Goal: Task Accomplishment & Management: Complete application form

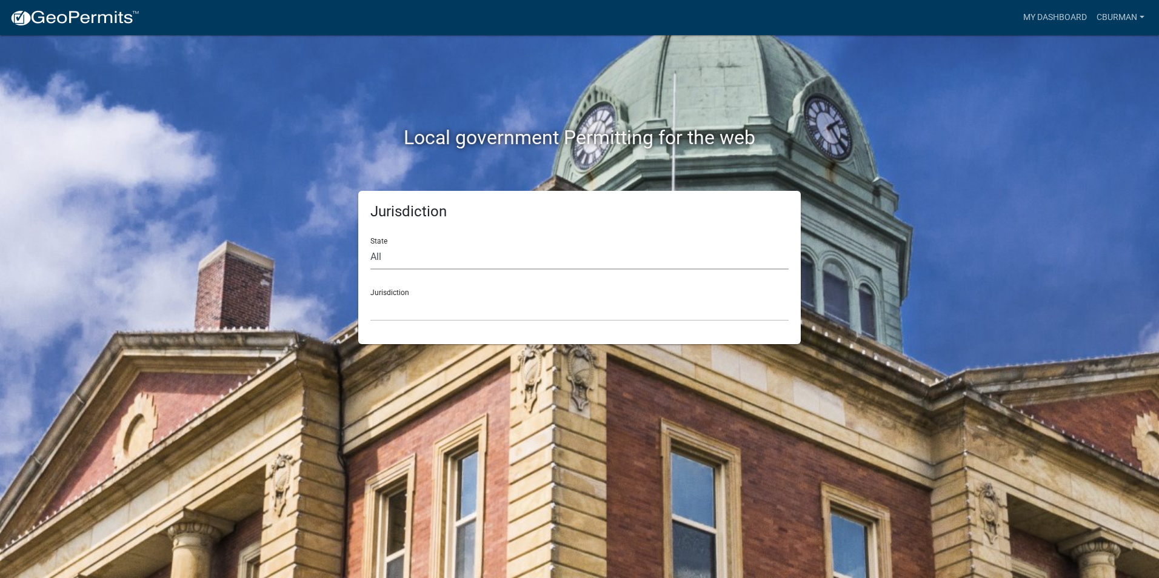
click at [423, 258] on select "All [US_STATE] [US_STATE] [US_STATE] [US_STATE] [US_STATE] [US_STATE] [US_STATE…" at bounding box center [579, 257] width 418 height 25
select select "[US_STATE]"
click at [370, 245] on select "All [US_STATE] [US_STATE] [US_STATE] [US_STATE] [US_STATE] [US_STATE] [US_STATE…" at bounding box center [579, 257] width 418 height 25
click at [411, 307] on select "City of [GEOGRAPHIC_DATA], [US_STATE] City of [GEOGRAPHIC_DATA], [US_STATE] Cit…" at bounding box center [579, 308] width 418 height 25
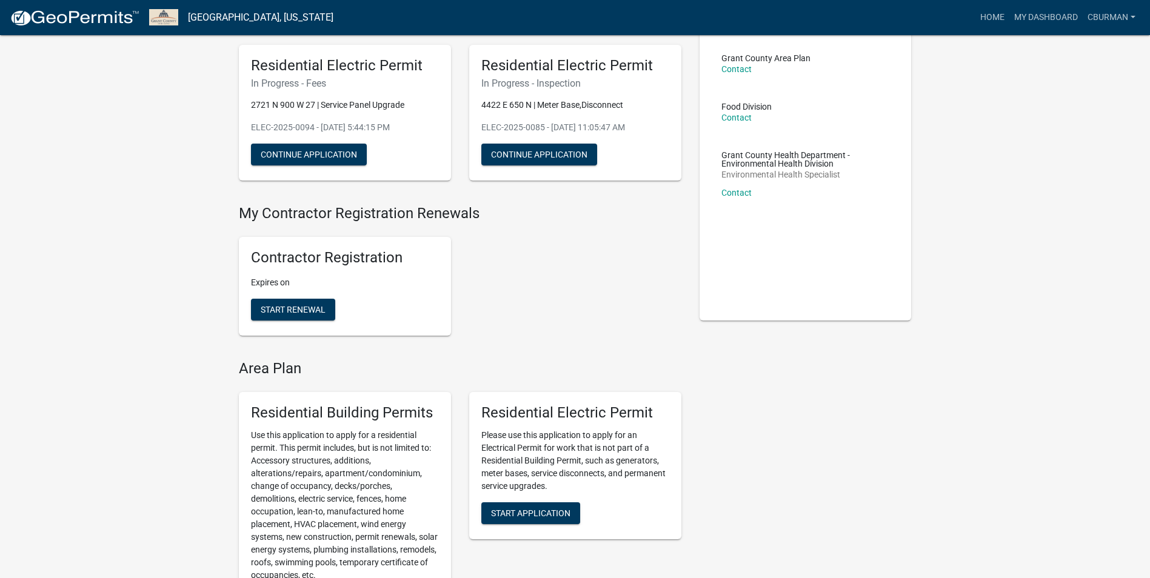
scroll to position [182, 0]
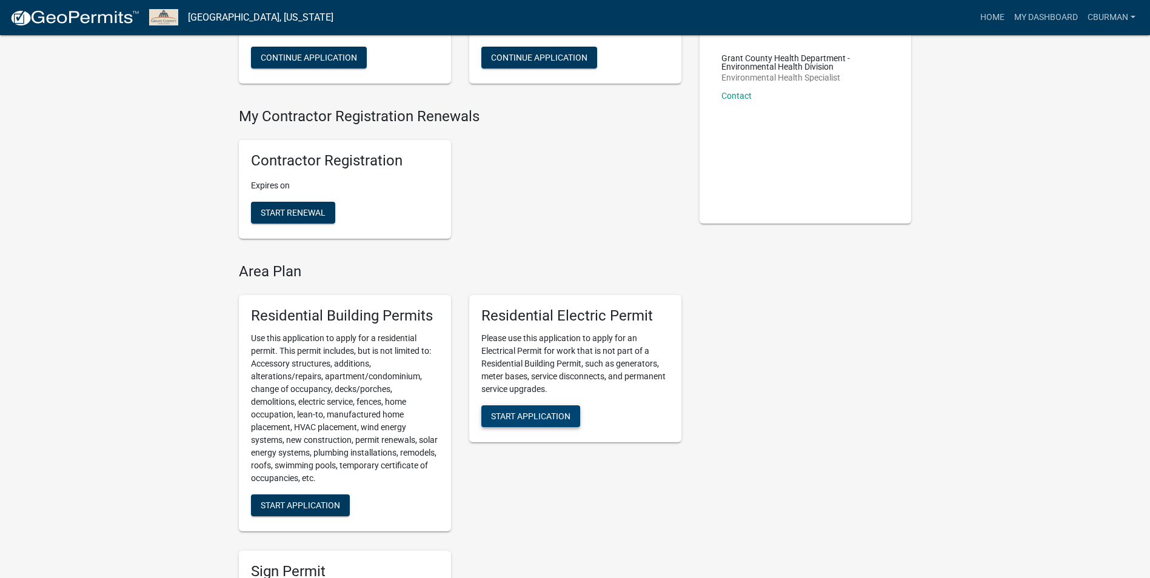
click at [530, 422] on button "Start Application" at bounding box center [530, 417] width 99 height 22
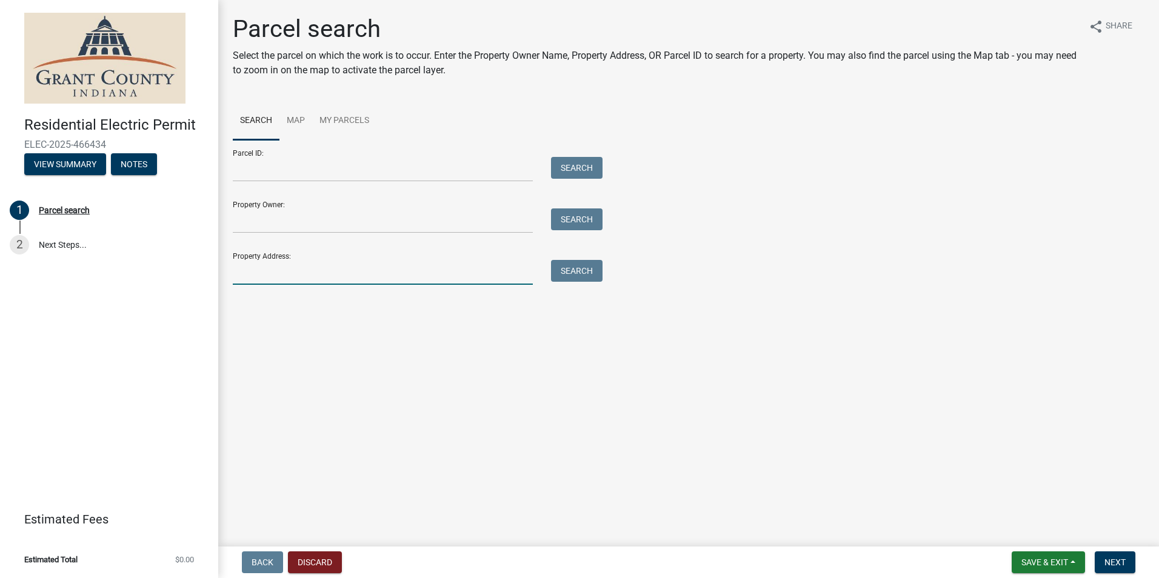
click at [319, 273] on input "Property Address:" at bounding box center [383, 272] width 300 height 25
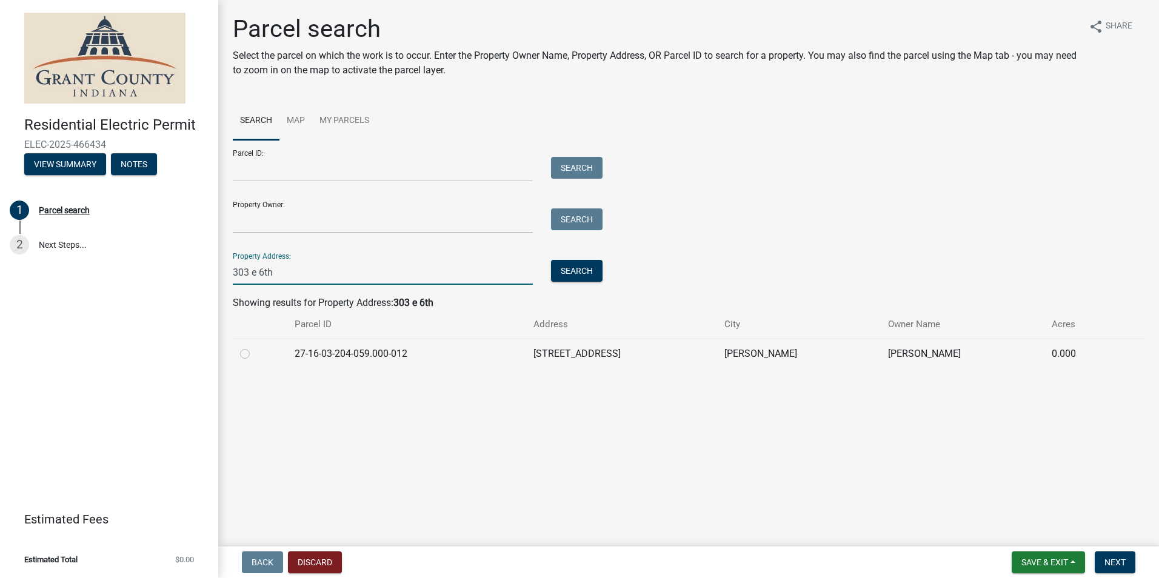
type input "303 e 6th"
click at [255, 347] on label at bounding box center [255, 347] width 0 height 0
click at [255, 355] on input "radio" at bounding box center [259, 351] width 8 height 8
radio input "true"
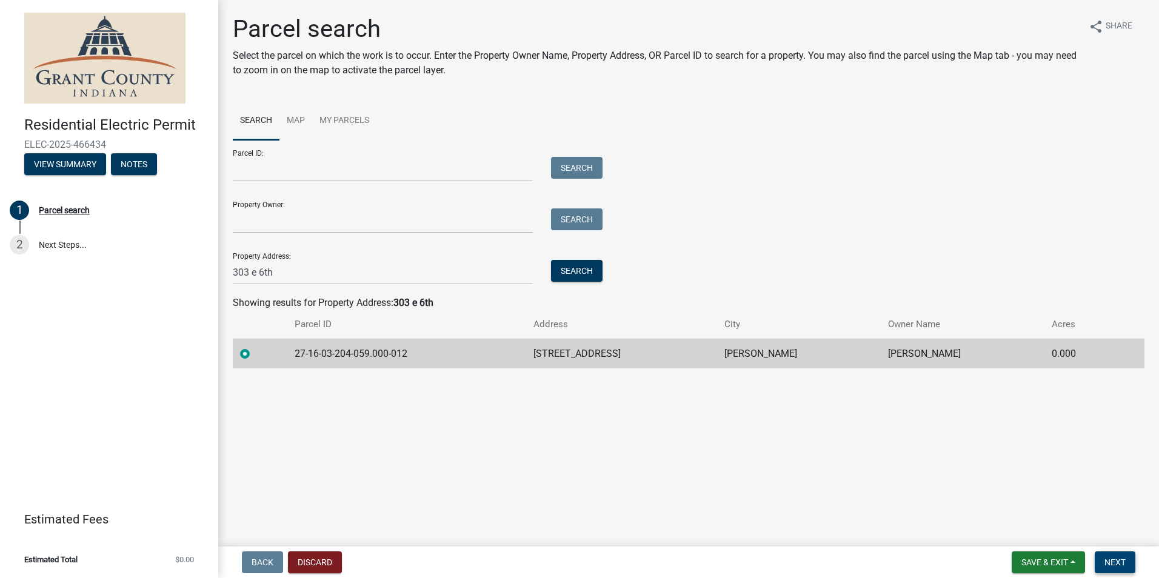
click at [1114, 560] on span "Next" at bounding box center [1114, 563] width 21 height 10
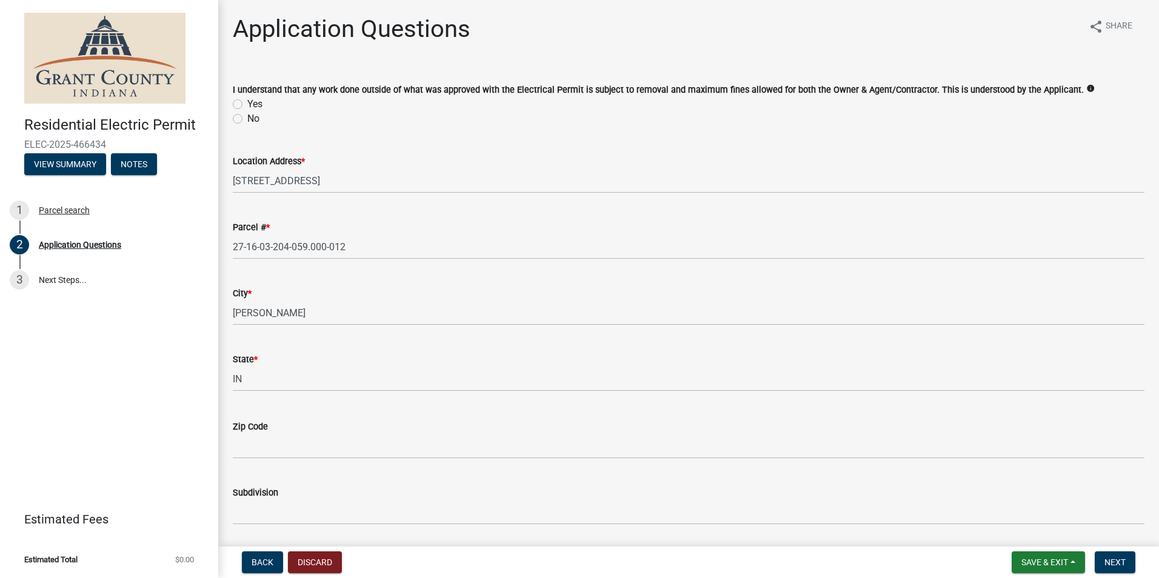
click at [247, 105] on label "Yes" at bounding box center [254, 104] width 15 height 15
click at [247, 105] on input "Yes" at bounding box center [251, 101] width 8 height 8
radio input "true"
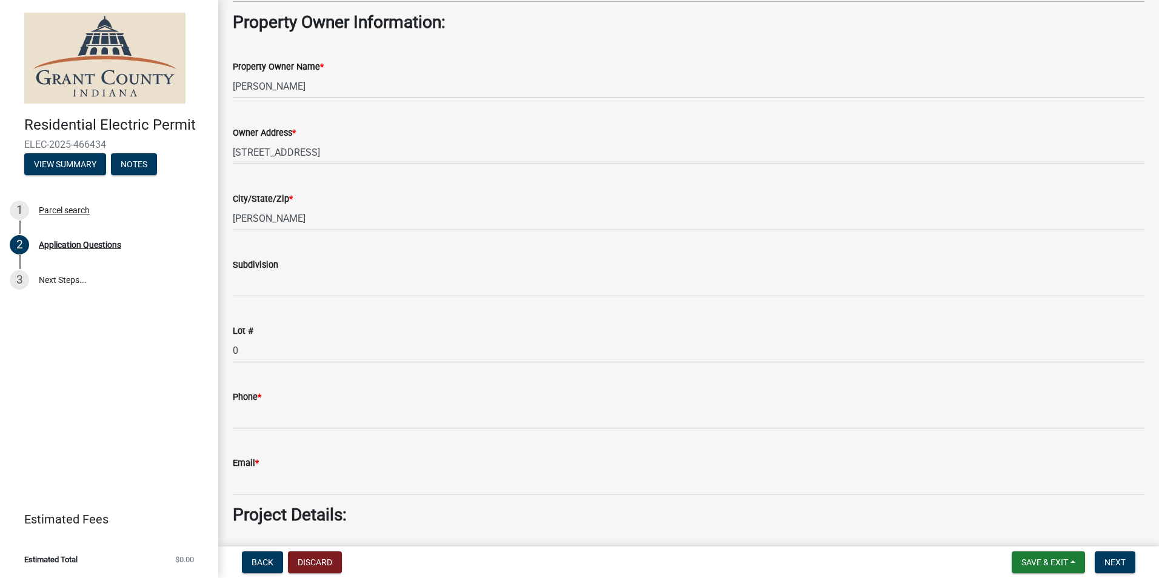
scroll to position [667, 0]
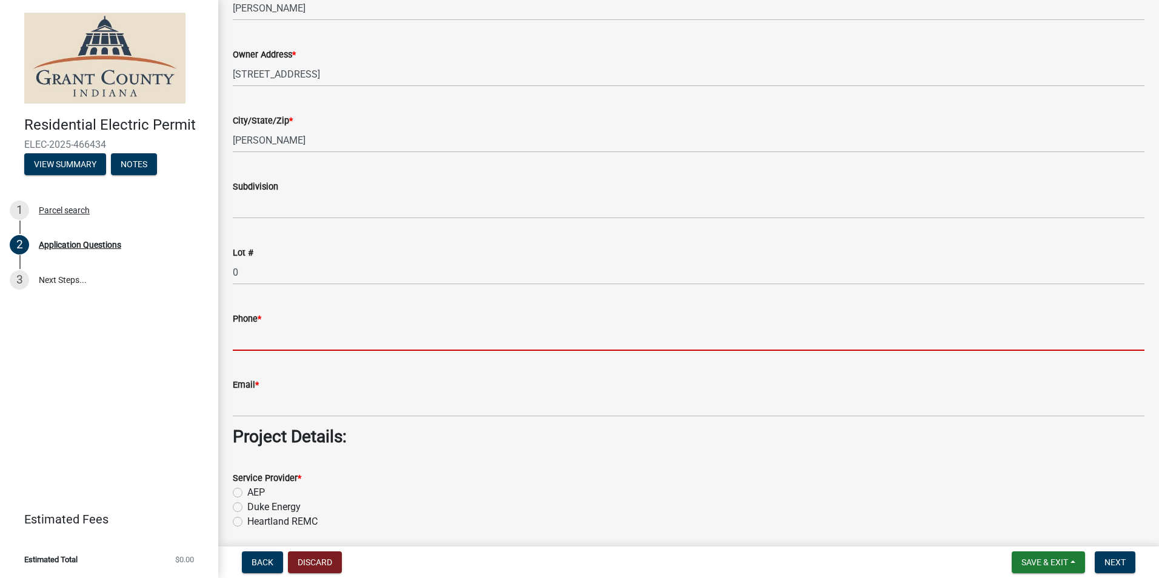
click at [277, 342] on input "Phone *" at bounding box center [689, 338] width 912 height 25
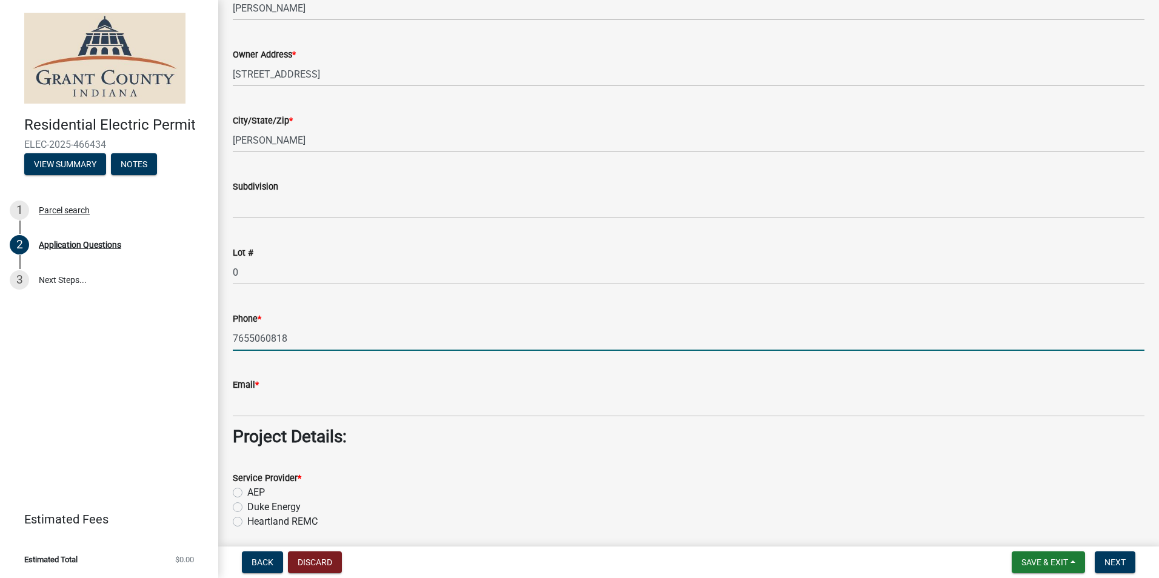
type input "7655060818"
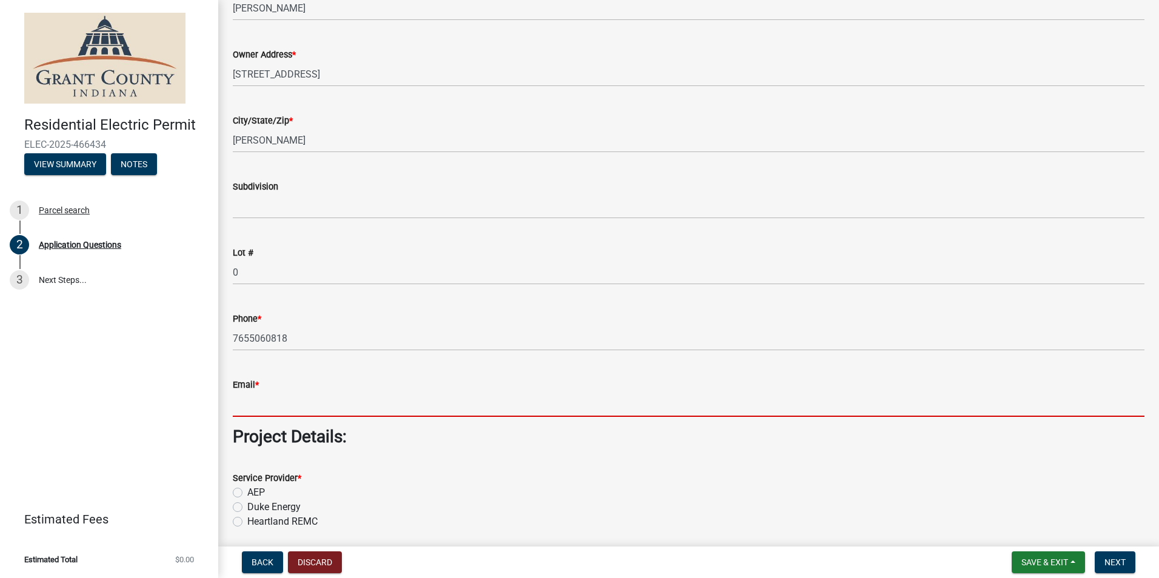
click at [487, 402] on input "Email *" at bounding box center [689, 404] width 912 height 25
type input "[EMAIL_ADDRESS][DOMAIN_NAME]"
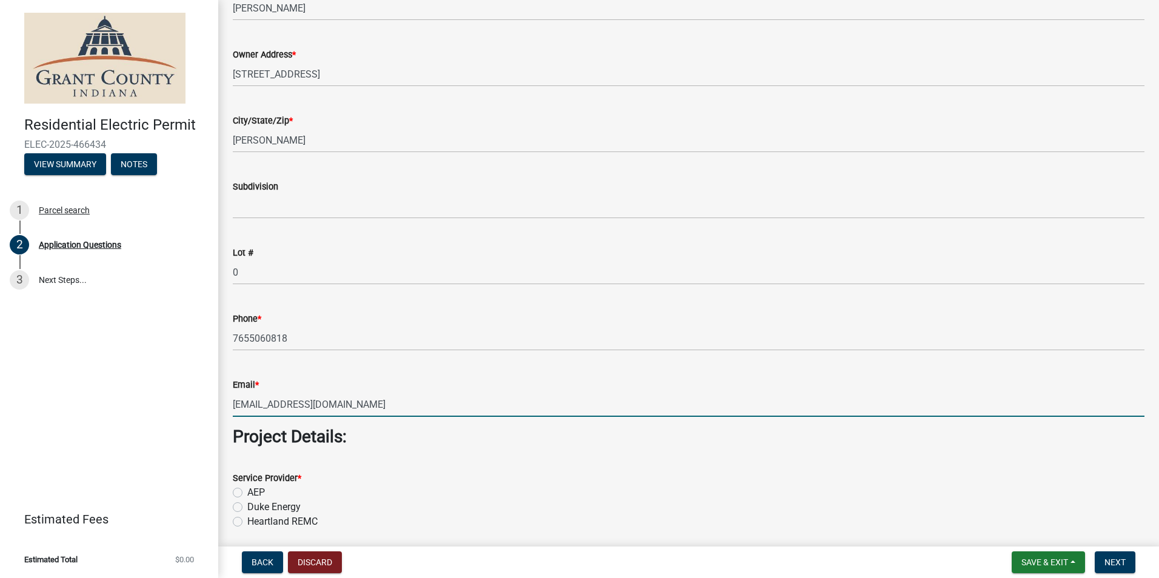
click at [247, 490] on label "AEP" at bounding box center [256, 493] width 18 height 15
click at [247, 490] on input "AEP" at bounding box center [251, 490] width 8 height 8
radio input "true"
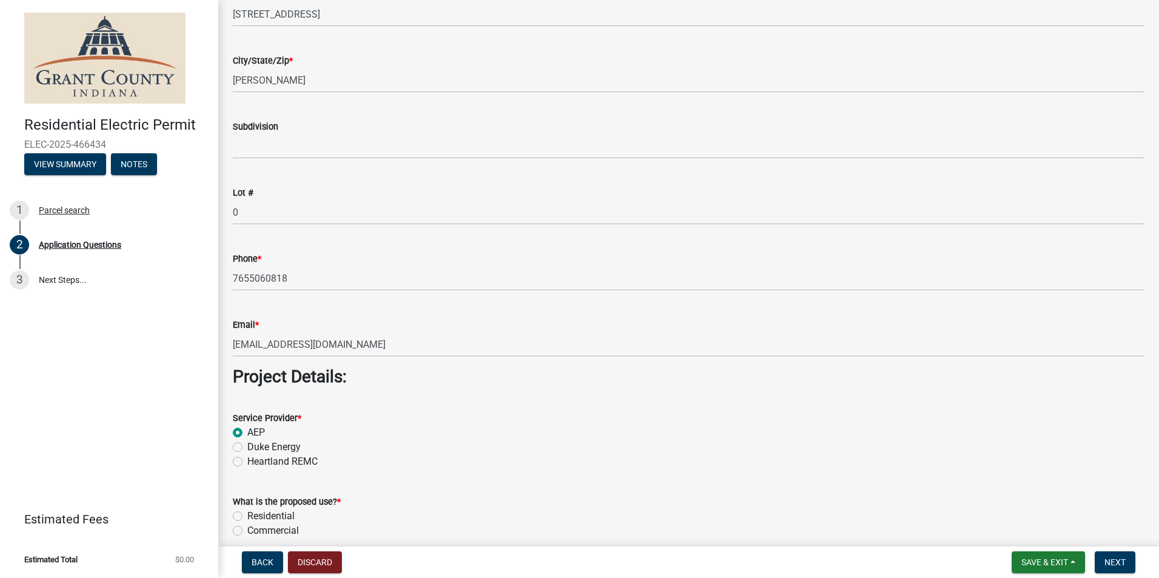
scroll to position [849, 0]
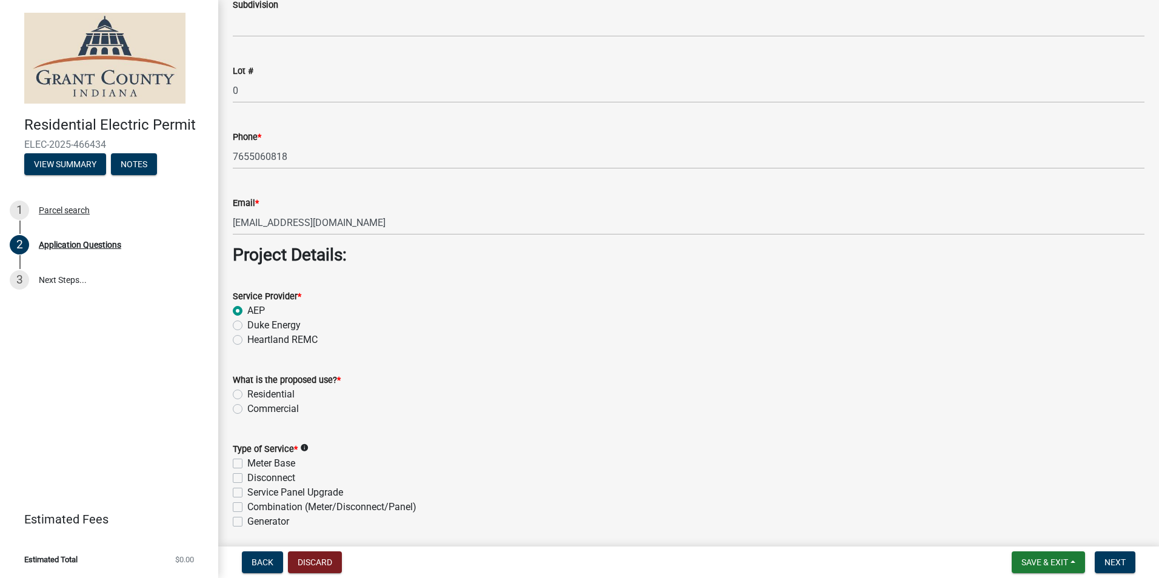
click at [247, 393] on label "Residential" at bounding box center [270, 394] width 47 height 15
click at [247, 393] on input "Residential" at bounding box center [251, 391] width 8 height 8
radio input "true"
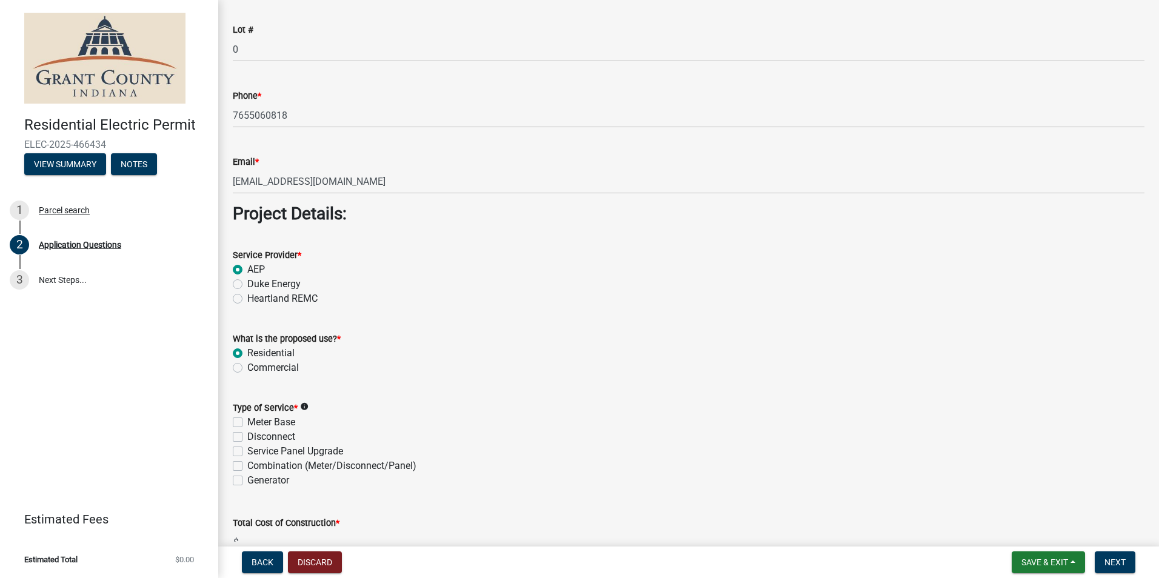
scroll to position [909, 0]
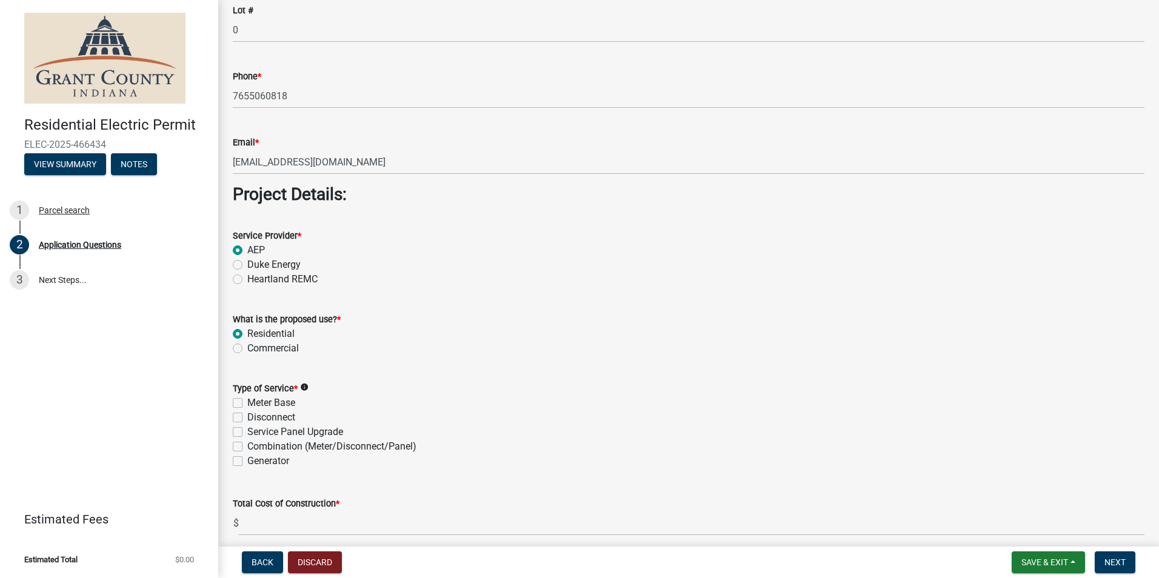
click at [247, 430] on label "Service Panel Upgrade" at bounding box center [295, 432] width 96 height 15
click at [247, 430] on input "Service Panel Upgrade" at bounding box center [251, 429] width 8 height 8
checkbox input "true"
checkbox input "false"
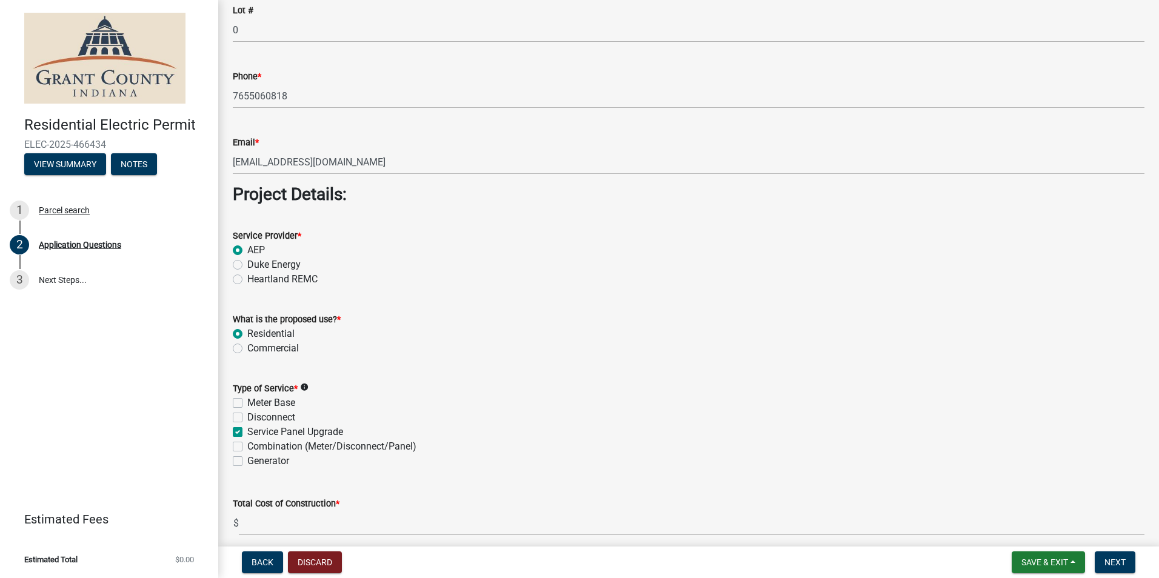
checkbox input "true"
checkbox input "false"
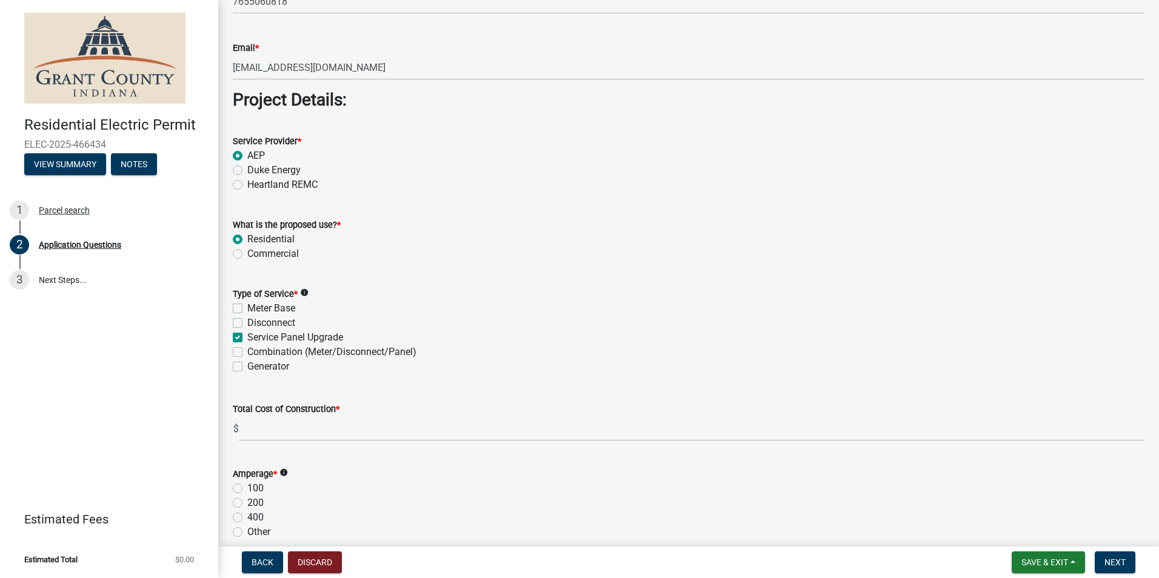
scroll to position [1091, 0]
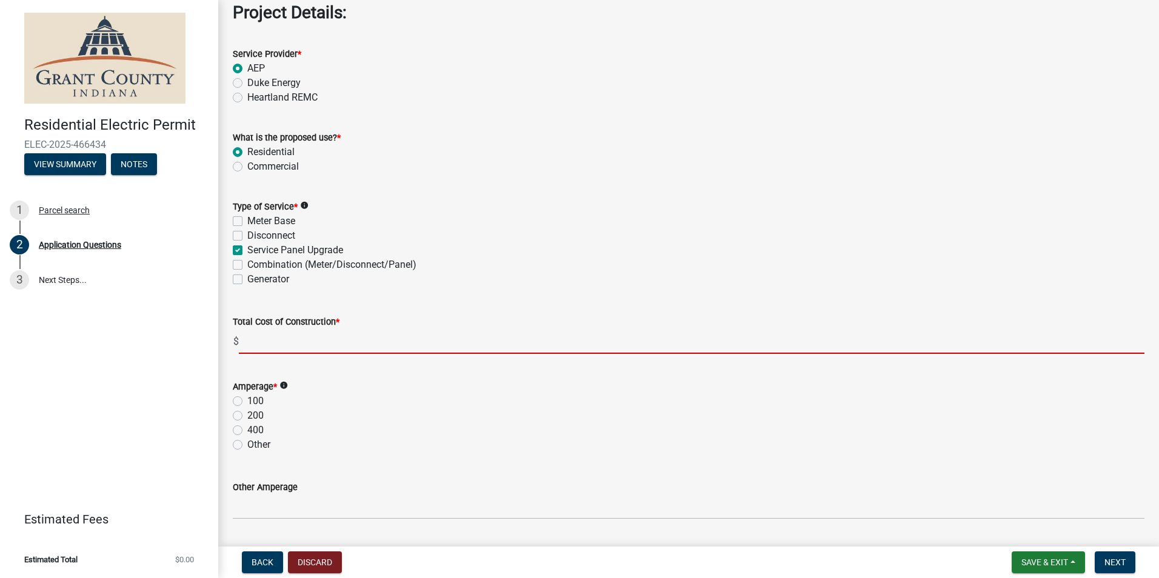
click at [287, 344] on input "text" at bounding box center [692, 341] width 906 height 25
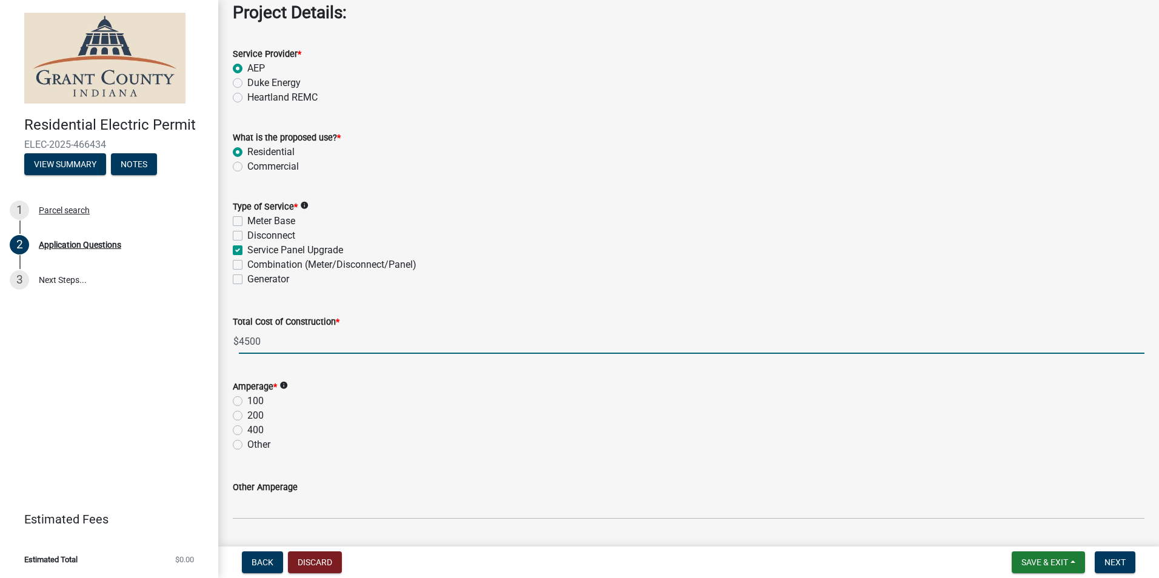
type input "4500.00"
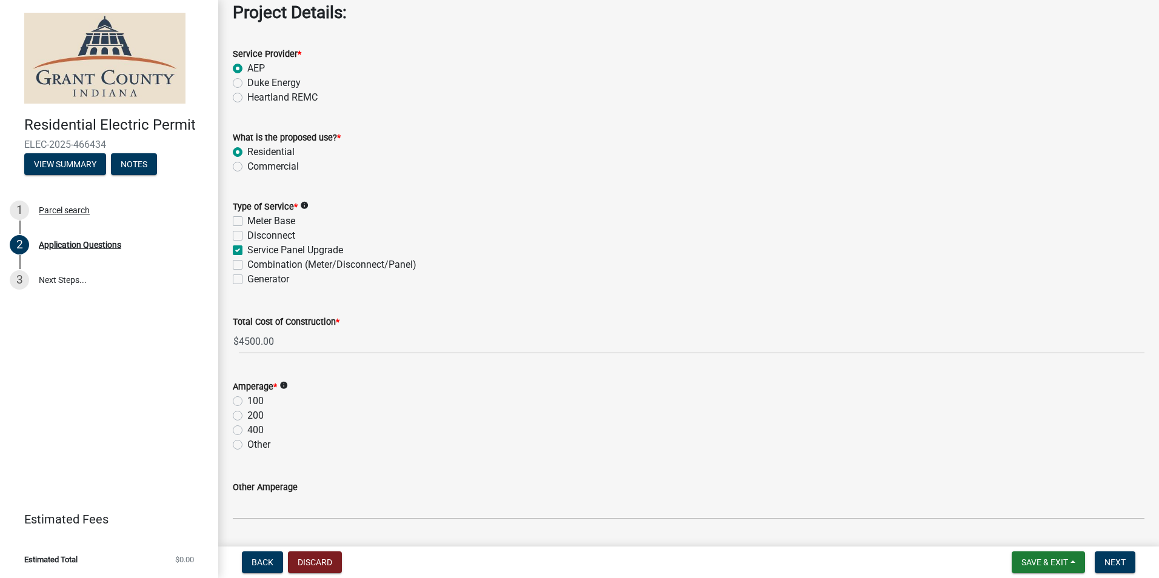
click at [247, 403] on label "100" at bounding box center [255, 401] width 16 height 15
click at [247, 402] on input "100" at bounding box center [251, 398] width 8 height 8
radio input "true"
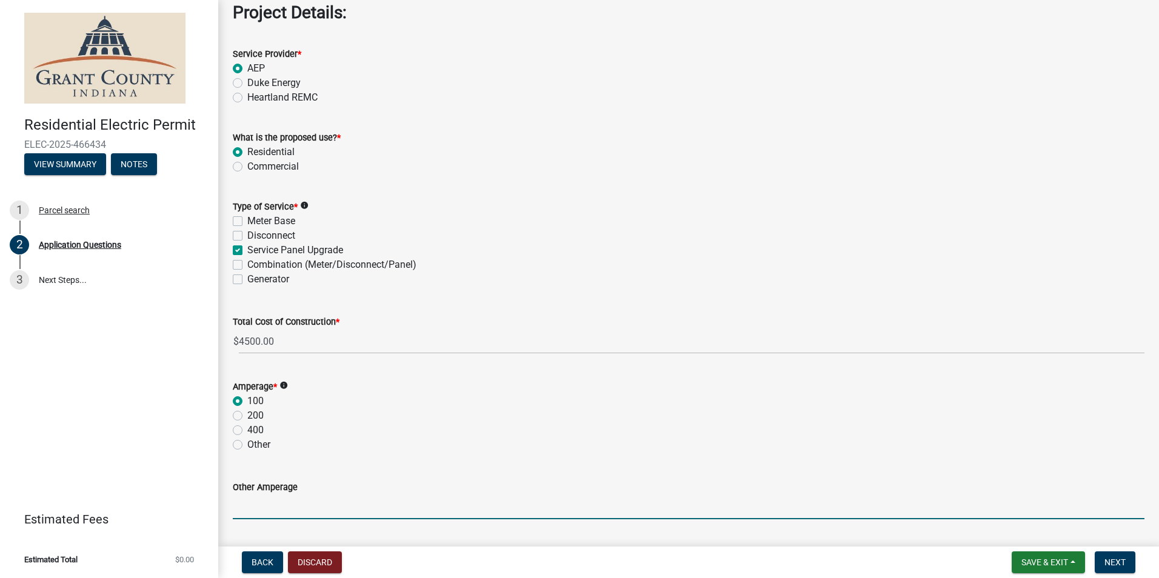
click at [313, 501] on input "Other Amperage" at bounding box center [689, 507] width 912 height 25
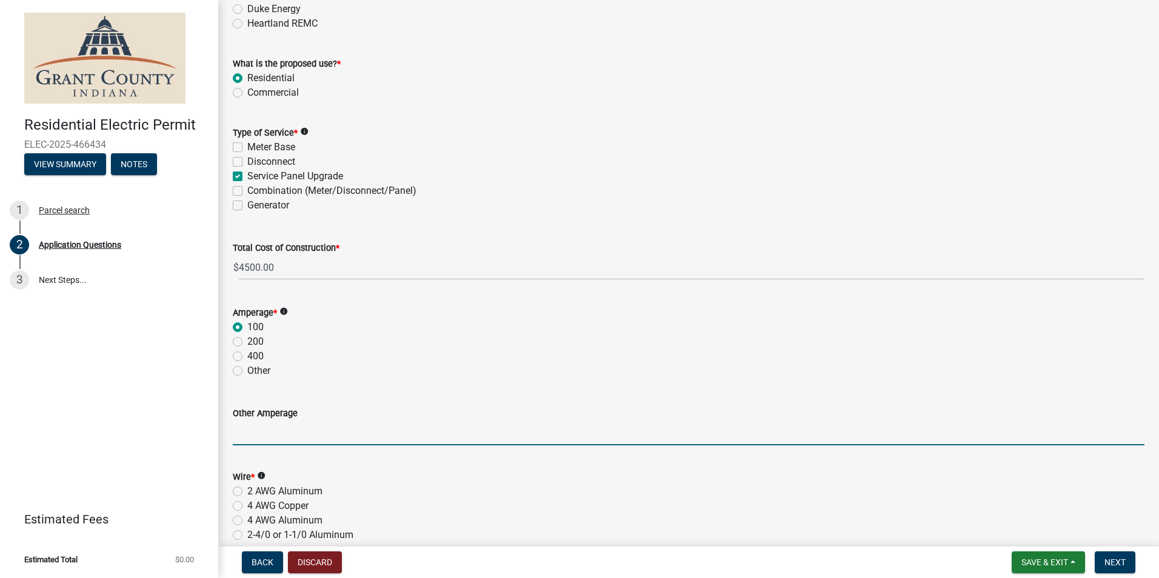
scroll to position [1273, 0]
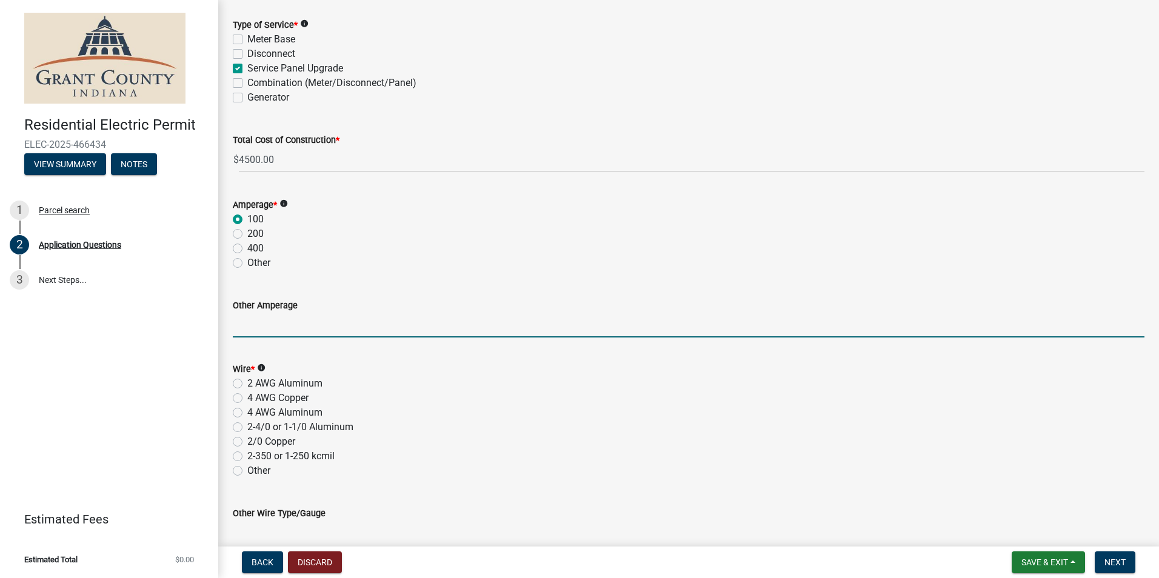
click at [381, 376] on div "Wire * info" at bounding box center [689, 369] width 912 height 15
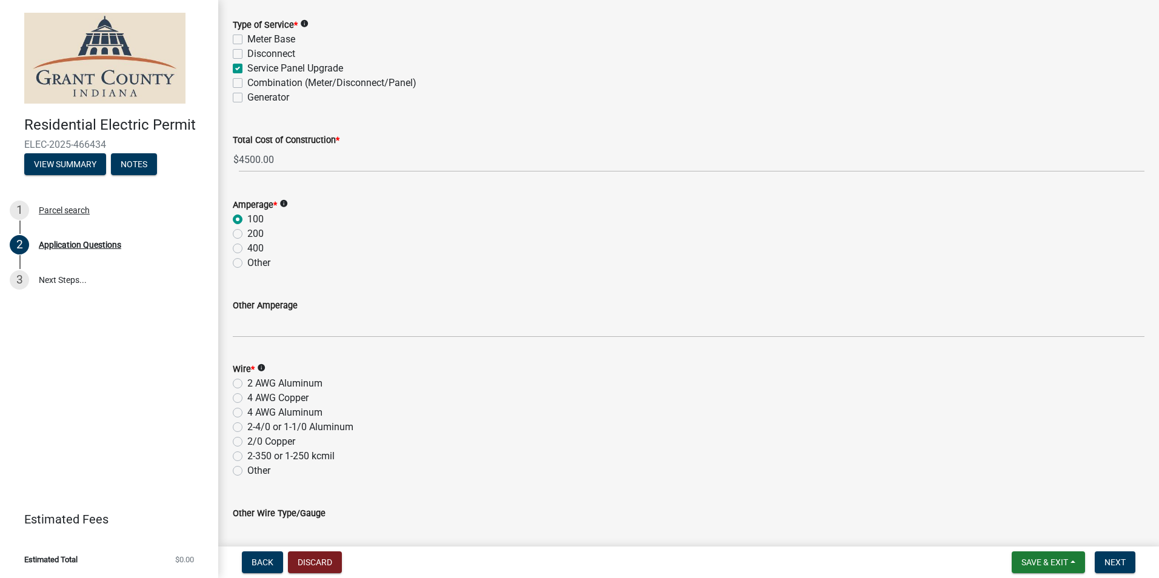
click at [247, 427] on label "2-4/0 or 1-1/0 Aluminum" at bounding box center [300, 427] width 106 height 15
click at [247, 427] on input "2-4/0 or 1-1/0 Aluminum" at bounding box center [251, 424] width 8 height 8
radio input "true"
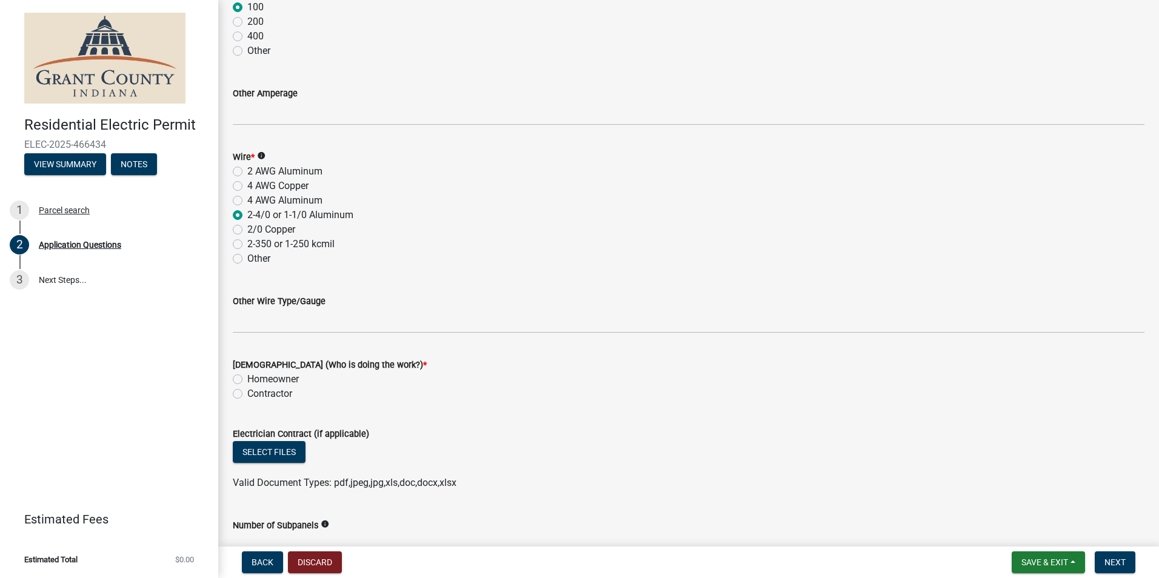
scroll to position [1576, 0]
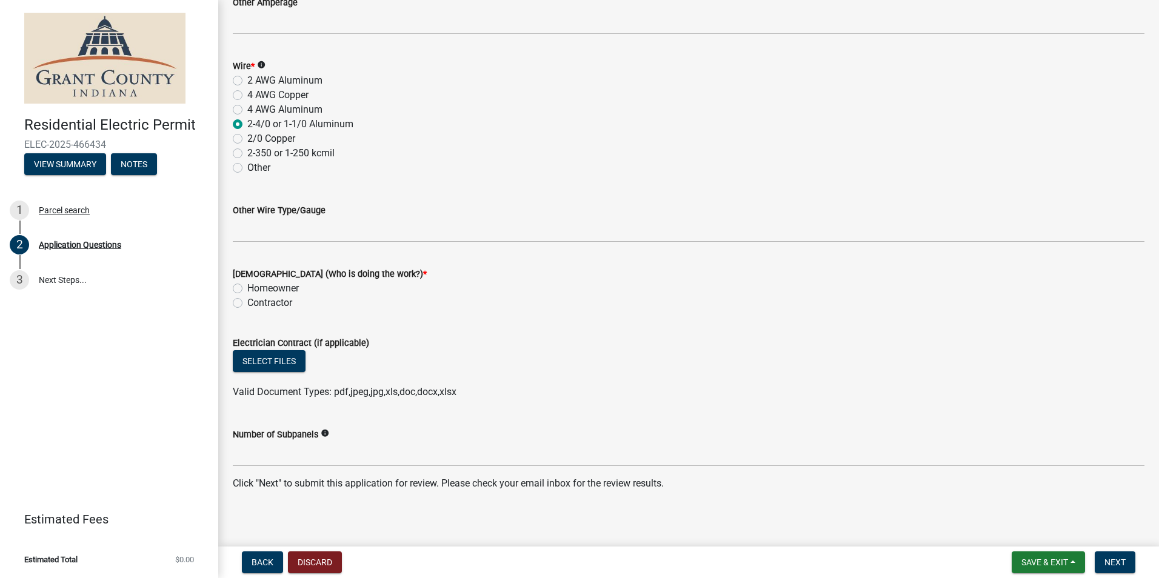
click at [247, 306] on label "Contractor" at bounding box center [269, 303] width 45 height 15
click at [247, 304] on input "Contractor" at bounding box center [251, 300] width 8 height 8
radio input "true"
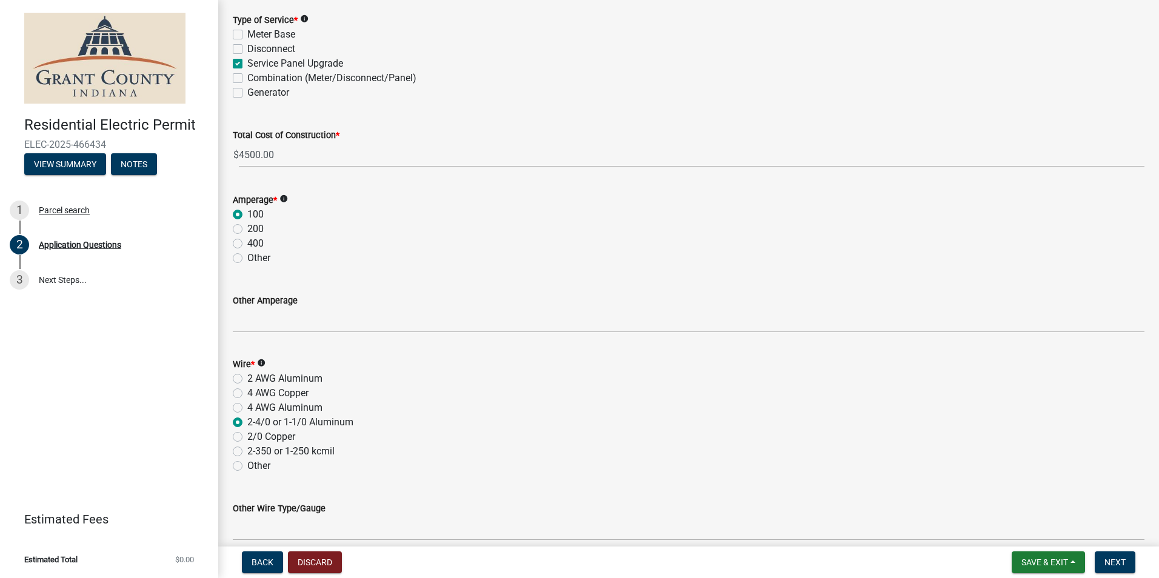
scroll to position [1152, 0]
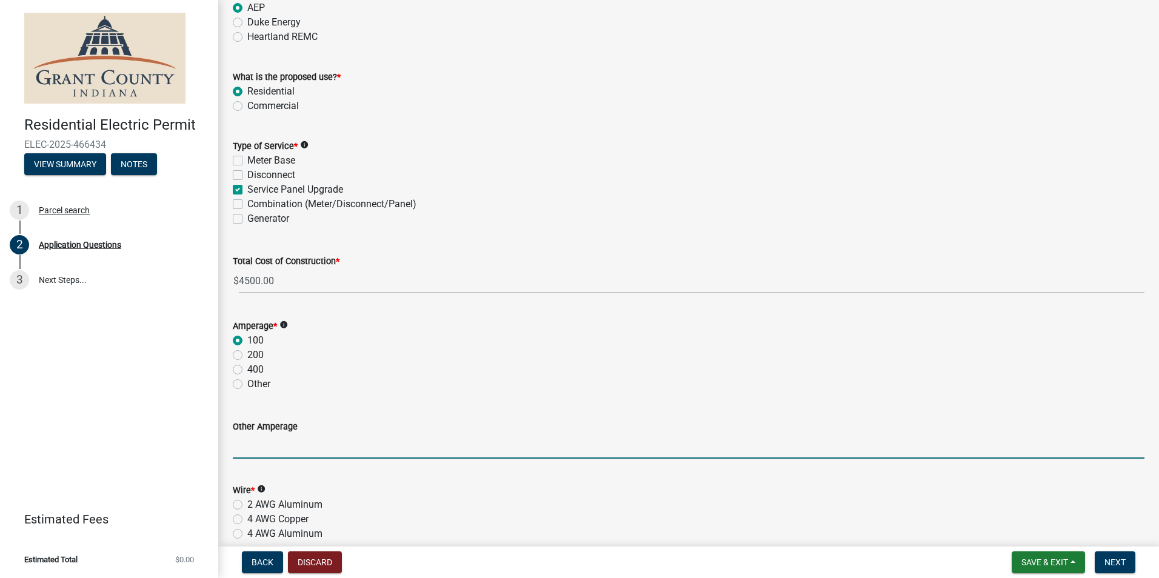
click at [299, 451] on input "Other Amperage" at bounding box center [689, 446] width 912 height 25
type input "W"
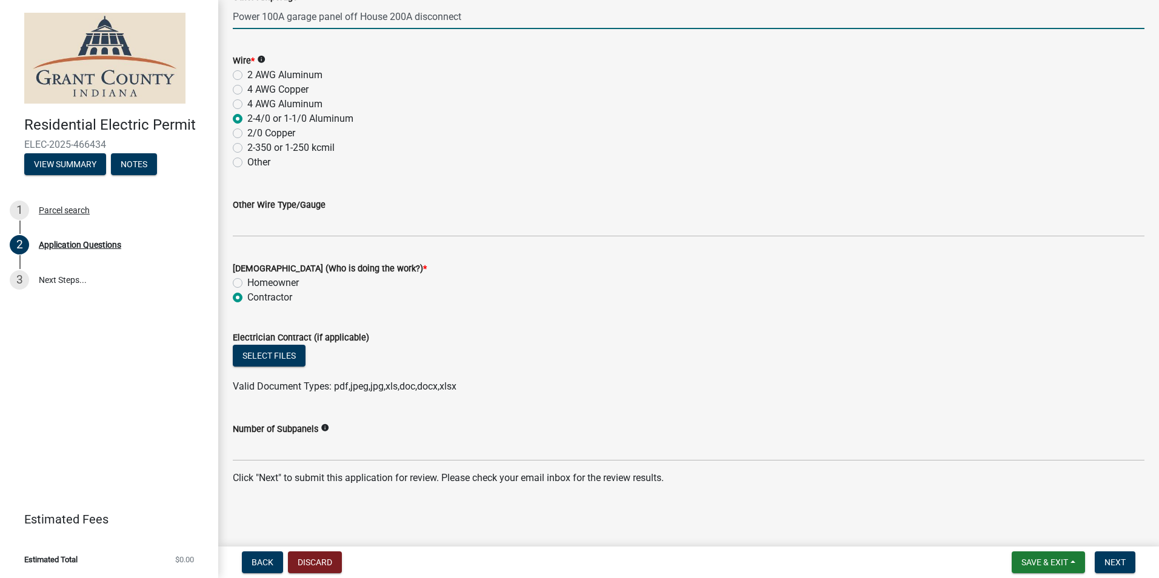
scroll to position [1582, 0]
type input "Power 100A garage panel off House 200A disconnect"
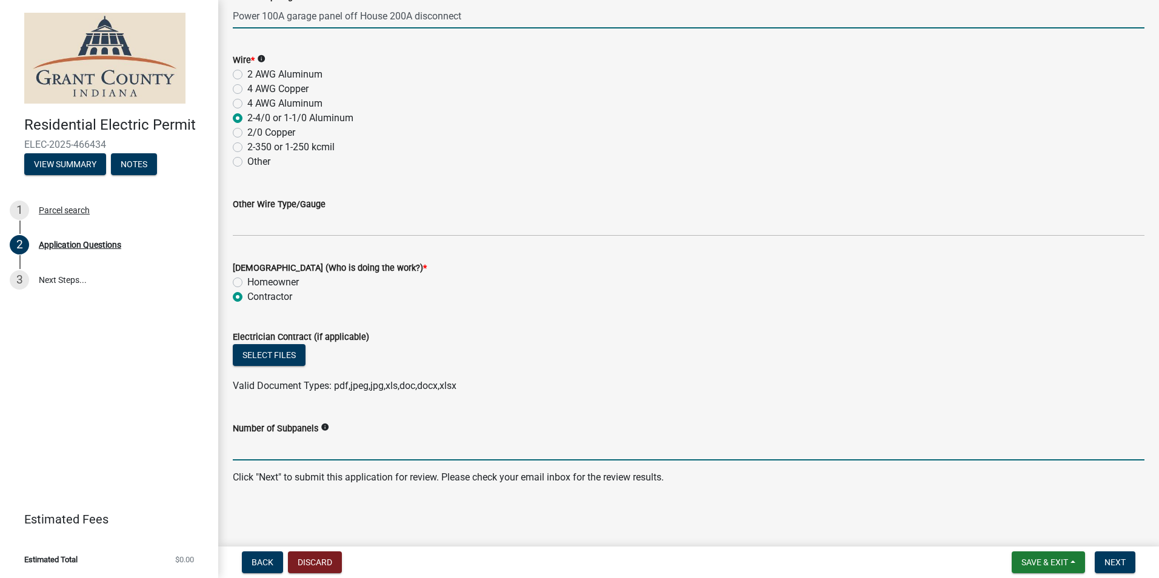
click at [315, 453] on input "Number of Subpanels" at bounding box center [689, 448] width 912 height 25
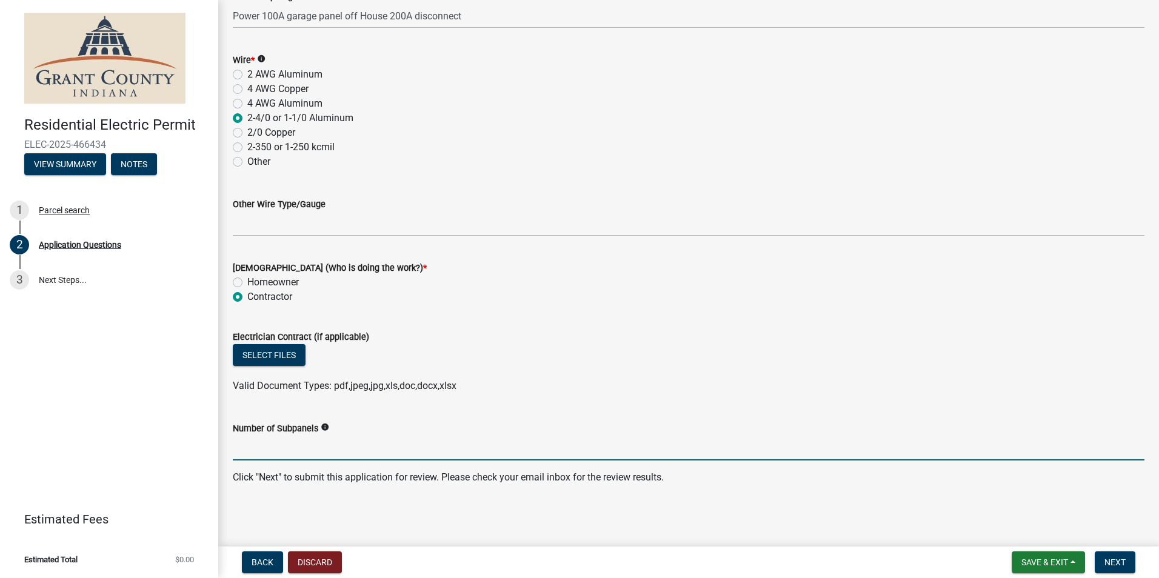
type input "1"
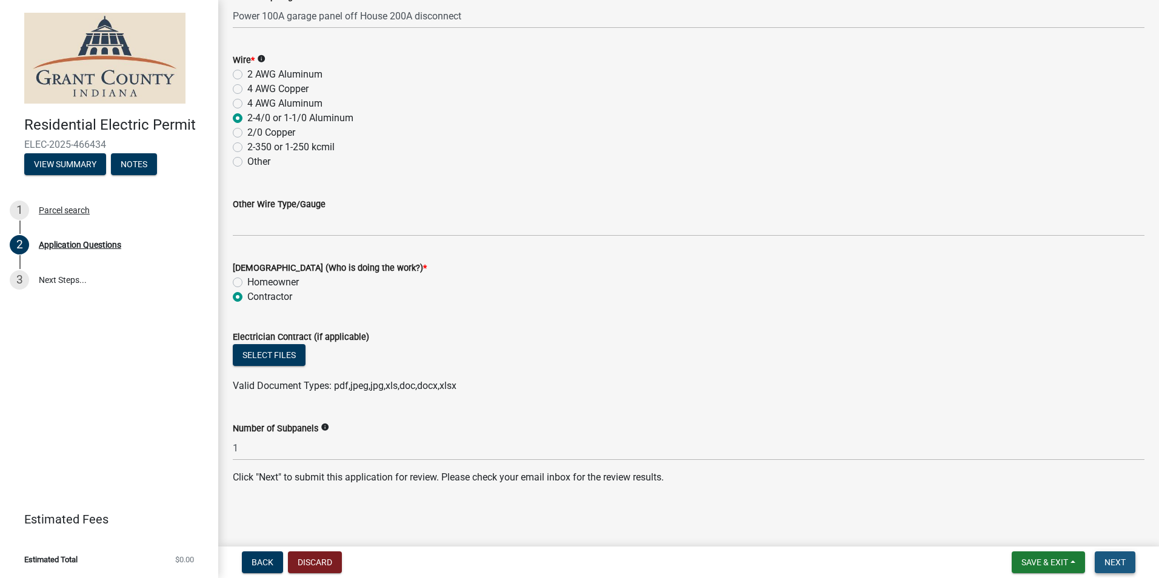
click at [1121, 563] on span "Next" at bounding box center [1114, 563] width 21 height 10
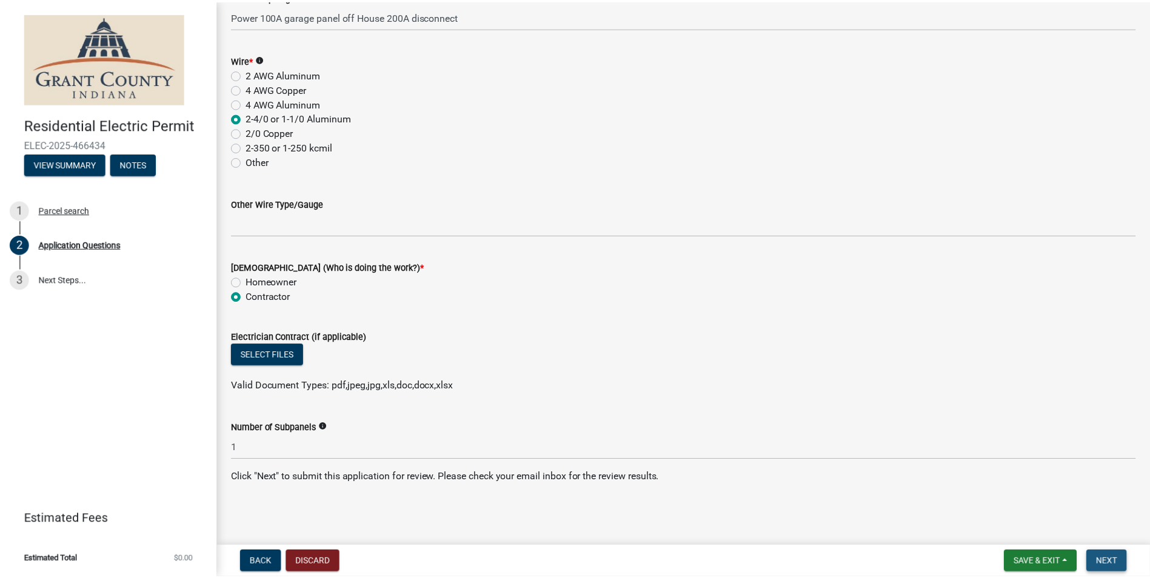
scroll to position [0, 0]
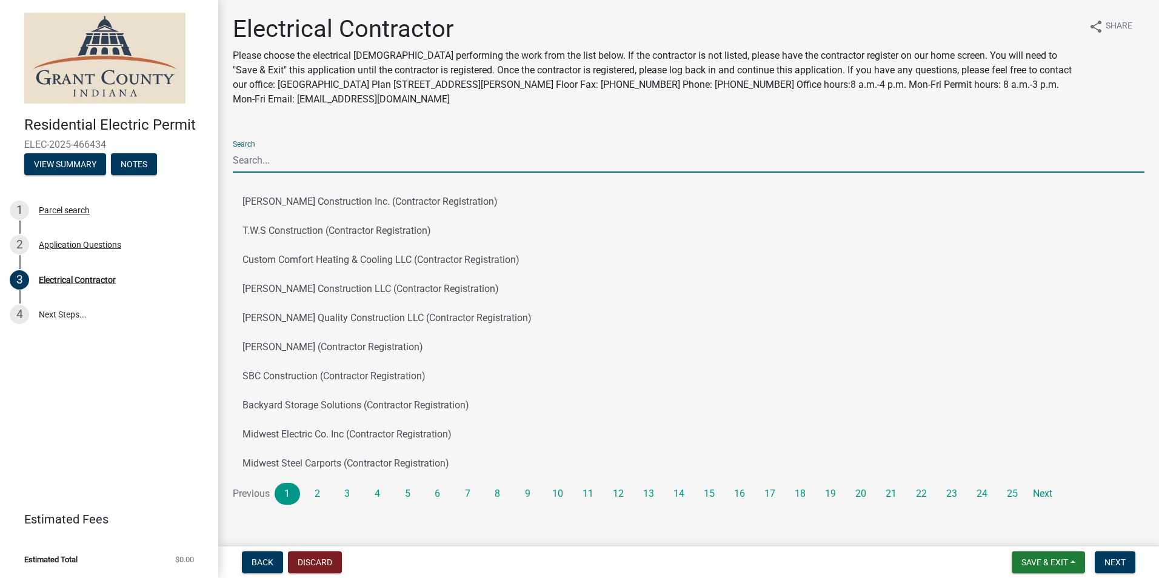
click at [312, 160] on input "Search" at bounding box center [689, 160] width 912 height 25
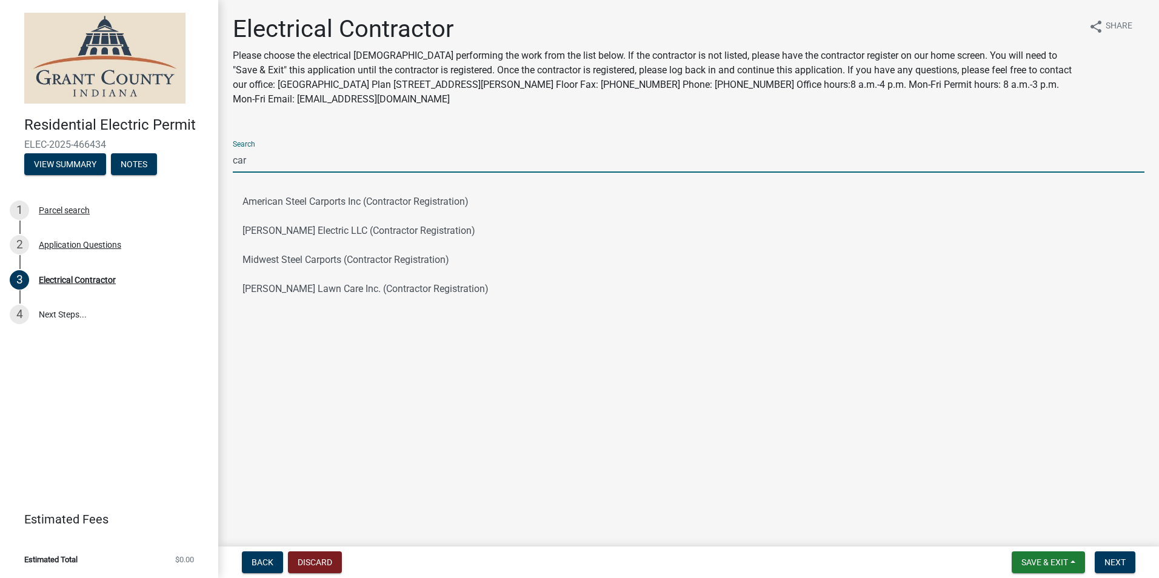
type input "[PERSON_NAME]"
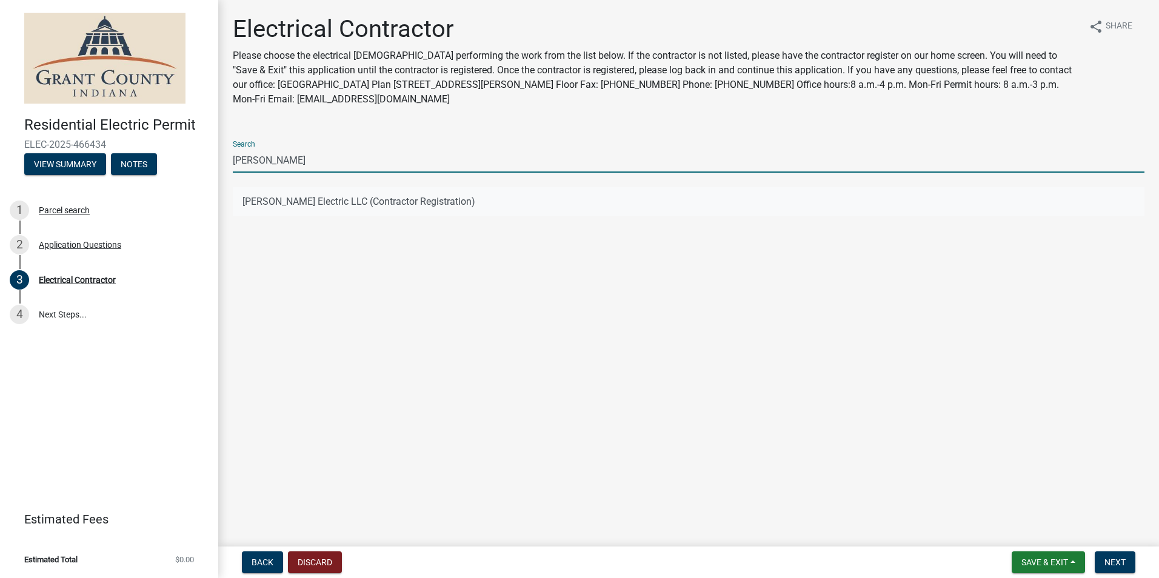
click at [353, 202] on button "[PERSON_NAME] Electric LLC (Contractor Registration)" at bounding box center [689, 201] width 912 height 29
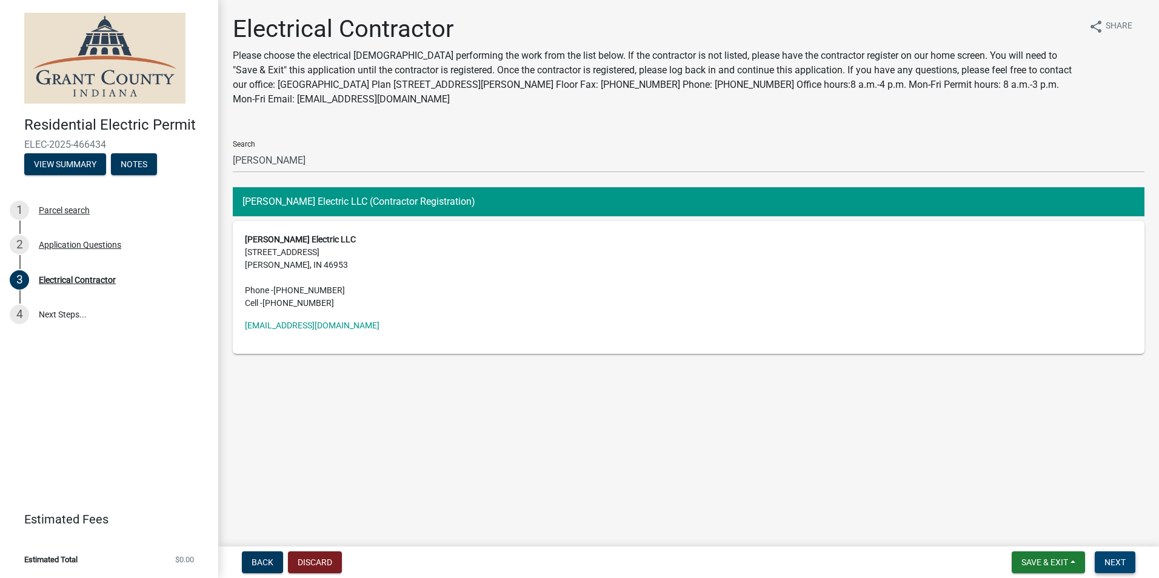
click at [1123, 564] on span "Next" at bounding box center [1114, 563] width 21 height 10
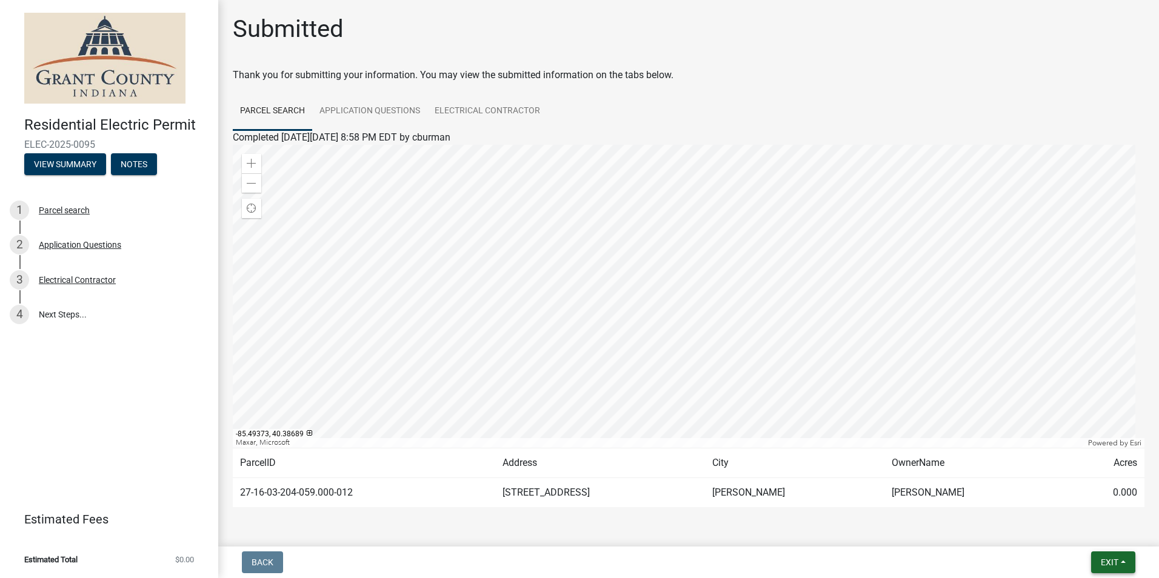
click at [1112, 564] on span "Exit" at bounding box center [1110, 563] width 18 height 10
click at [1081, 534] on button "Save & Exit" at bounding box center [1086, 530] width 97 height 29
